Goal: Share content: Share content

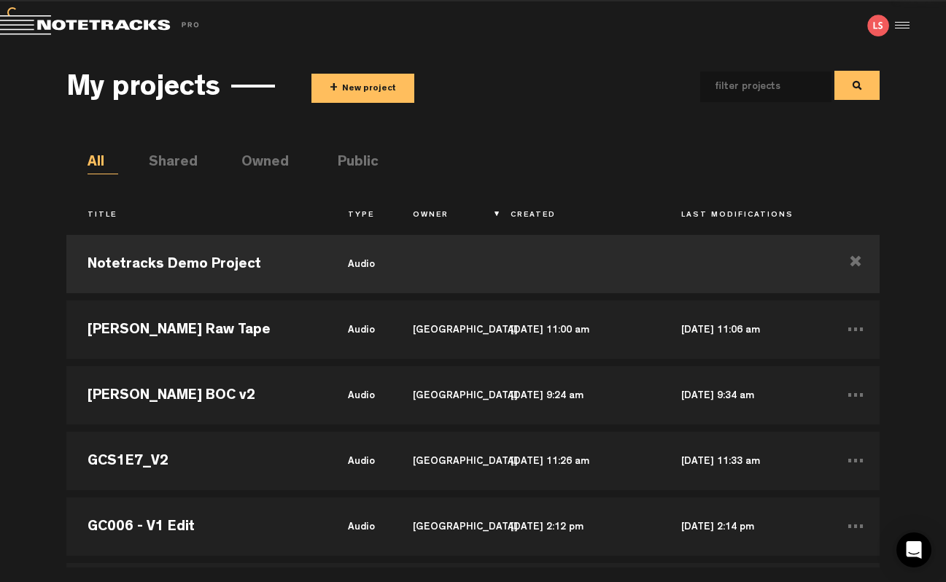
click at [361, 88] on button "+ New project" at bounding box center [363, 88] width 103 height 29
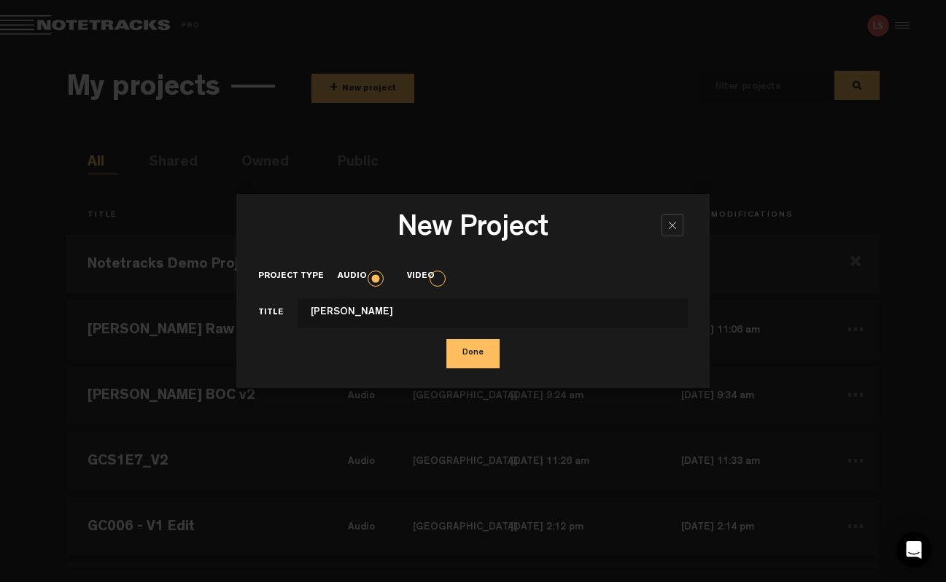
type input "[PERSON_NAME]"
click at [474, 357] on button "Done" at bounding box center [473, 353] width 53 height 29
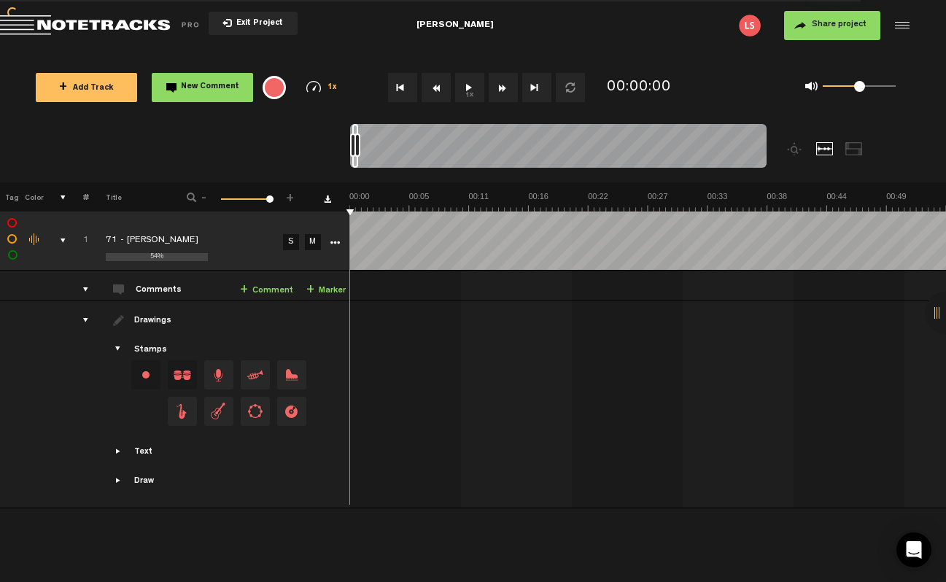
click at [330, 84] on span "1x" at bounding box center [333, 88] width 10 height 8
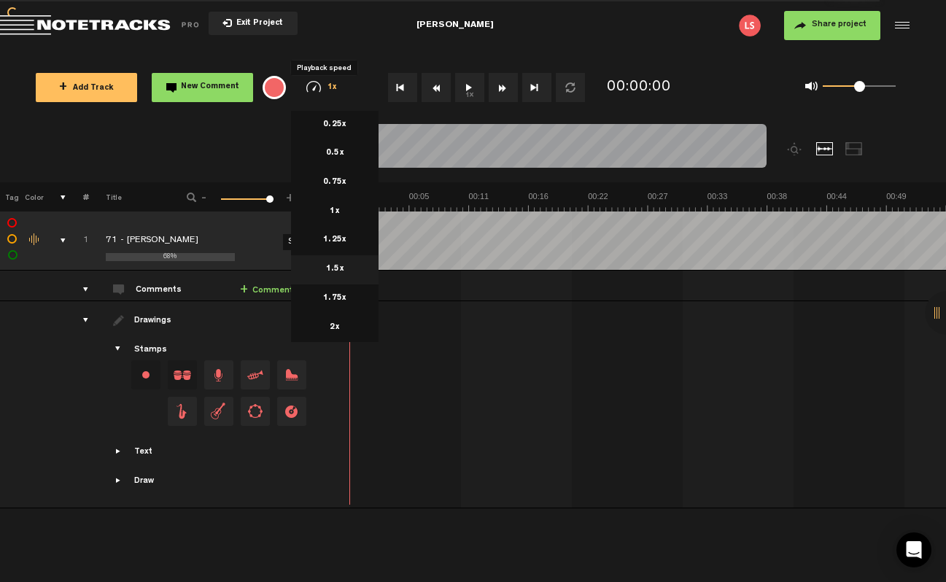
click at [345, 263] on li "1.5x" at bounding box center [335, 269] width 88 height 29
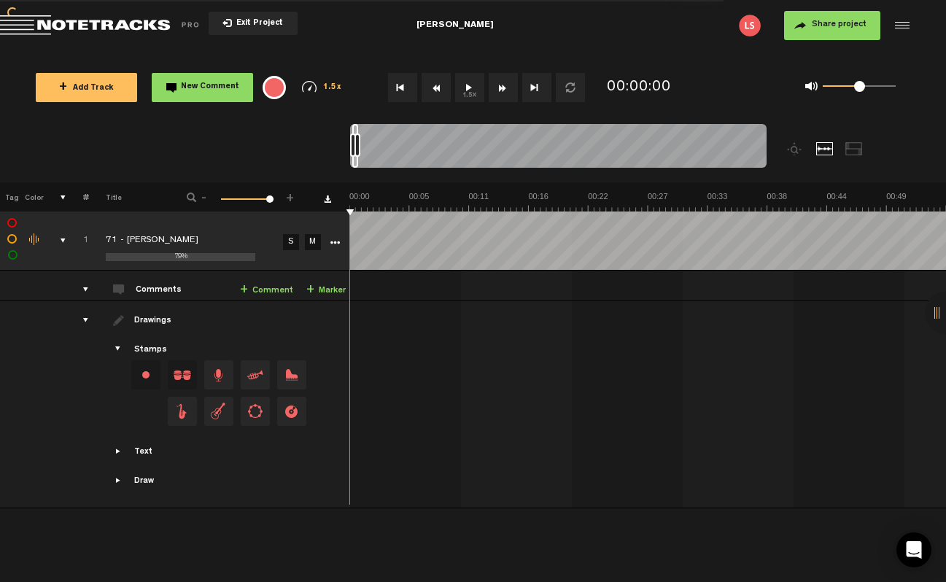
click at [474, 91] on button "1.5x" at bounding box center [469, 87] width 29 height 29
click at [314, 84] on img at bounding box center [309, 87] width 15 height 12
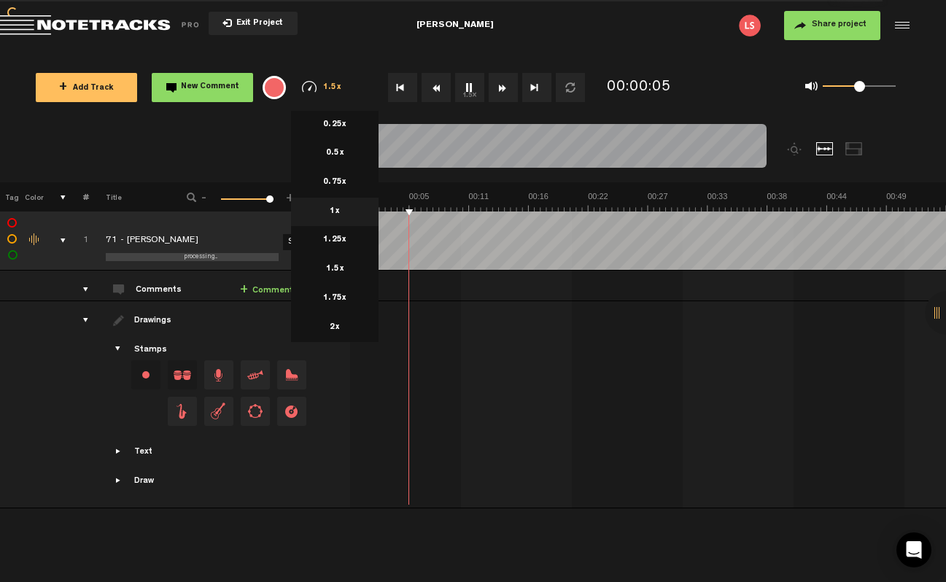
click at [336, 202] on li "1x" at bounding box center [335, 212] width 88 height 29
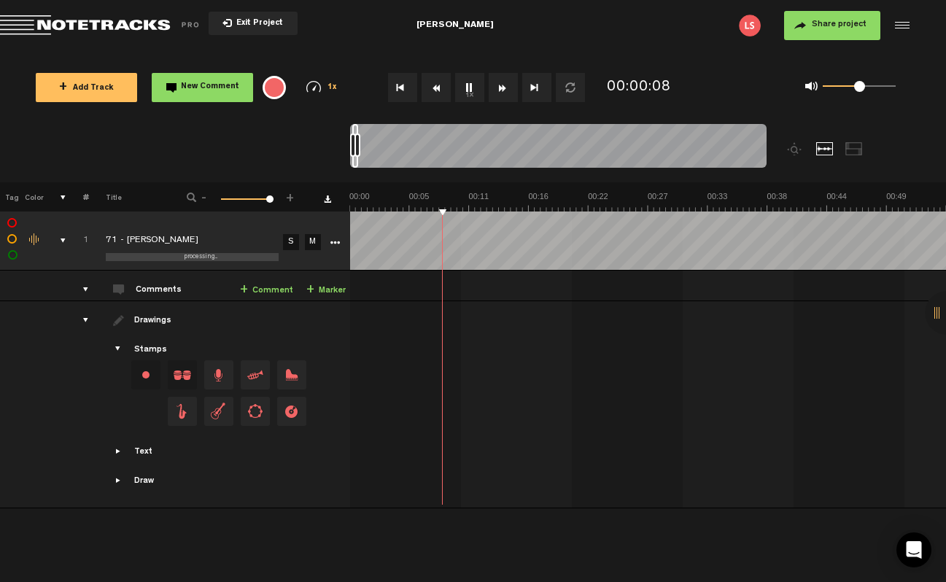
click at [309, 85] on img at bounding box center [313, 87] width 15 height 12
click at [475, 91] on button "1x" at bounding box center [469, 87] width 29 height 29
click at [833, 25] on span "Share project" at bounding box center [839, 24] width 55 height 9
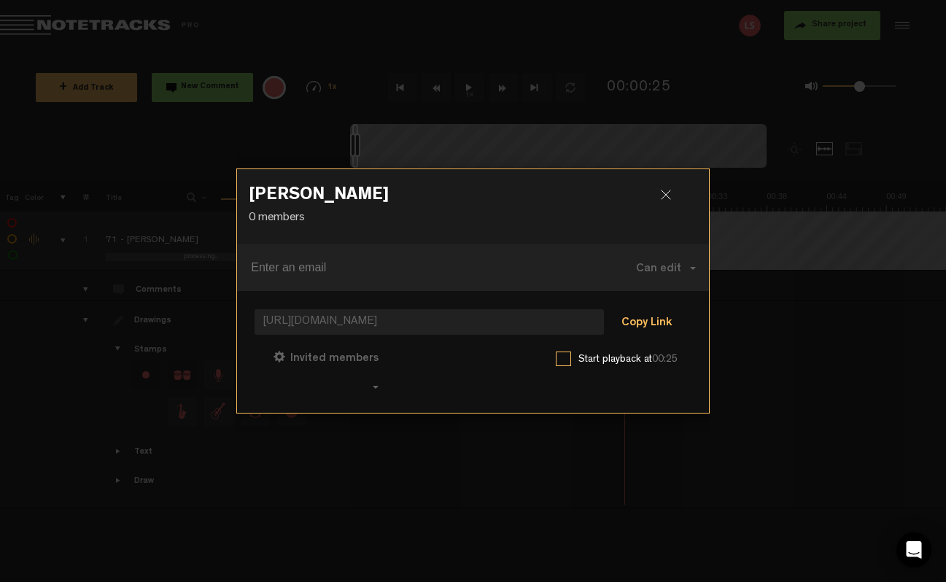
click at [649, 321] on button "Copy Link" at bounding box center [647, 323] width 80 height 29
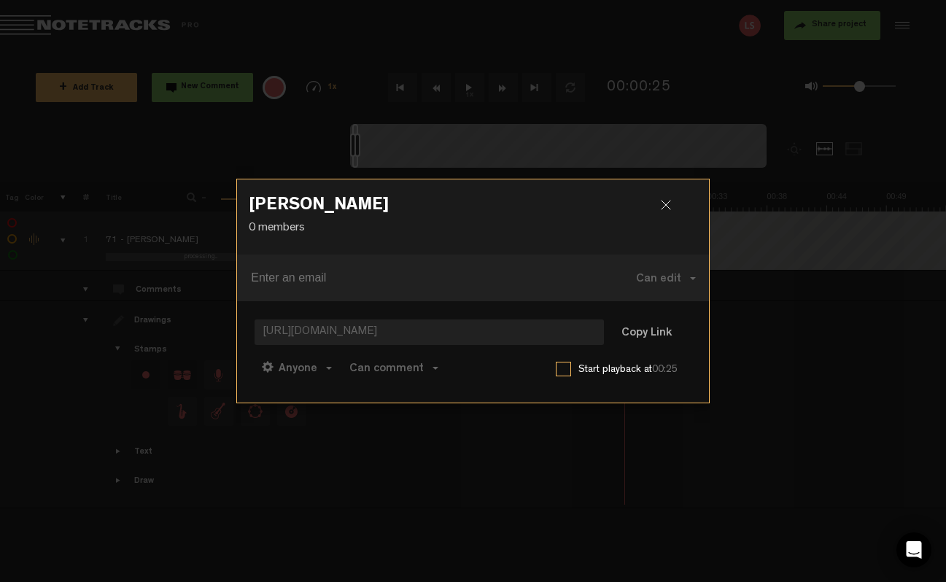
click at [672, 201] on div at bounding box center [672, 211] width 22 height 22
click at [669, 206] on div at bounding box center [672, 211] width 22 height 22
click at [664, 204] on div at bounding box center [672, 211] width 22 height 22
click at [737, 386] on div at bounding box center [473, 291] width 946 height 582
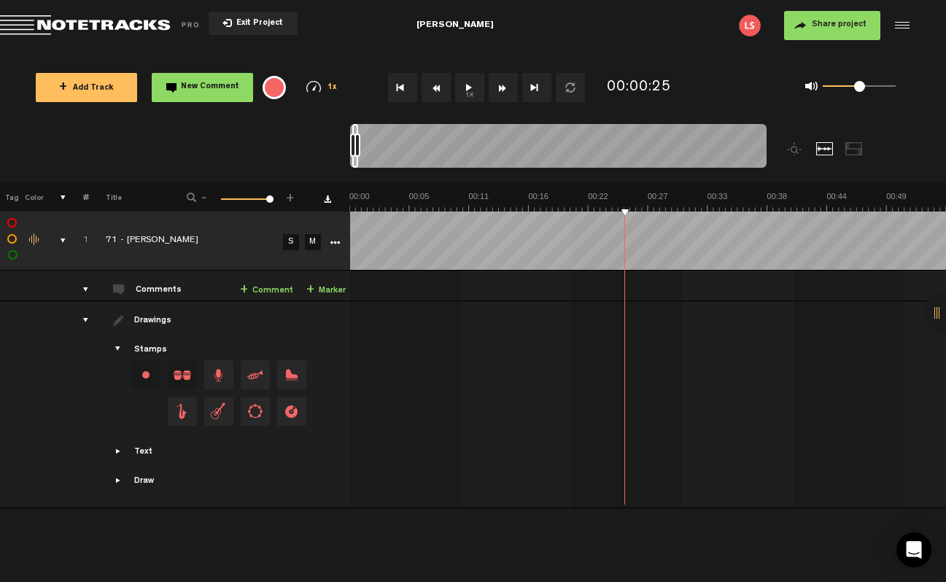
click at [806, 15] on button "Share project" at bounding box center [832, 25] width 96 height 29
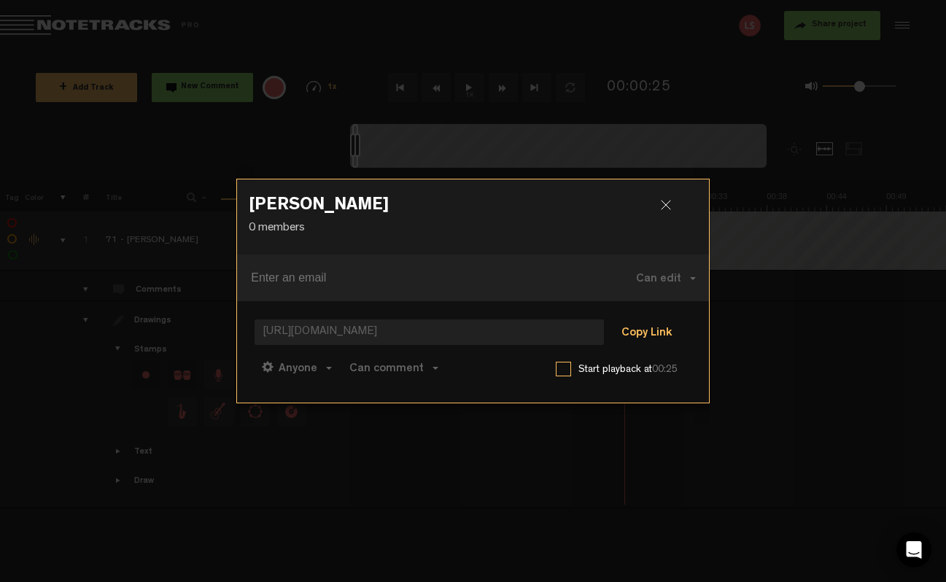
click at [634, 337] on button "Copy Link" at bounding box center [647, 333] width 80 height 29
drag, startPoint x: 670, startPoint y: 202, endPoint x: 713, endPoint y: 76, distance: 133.4
click at [670, 202] on div at bounding box center [672, 211] width 22 height 22
